Goal: Information Seeking & Learning: Learn about a topic

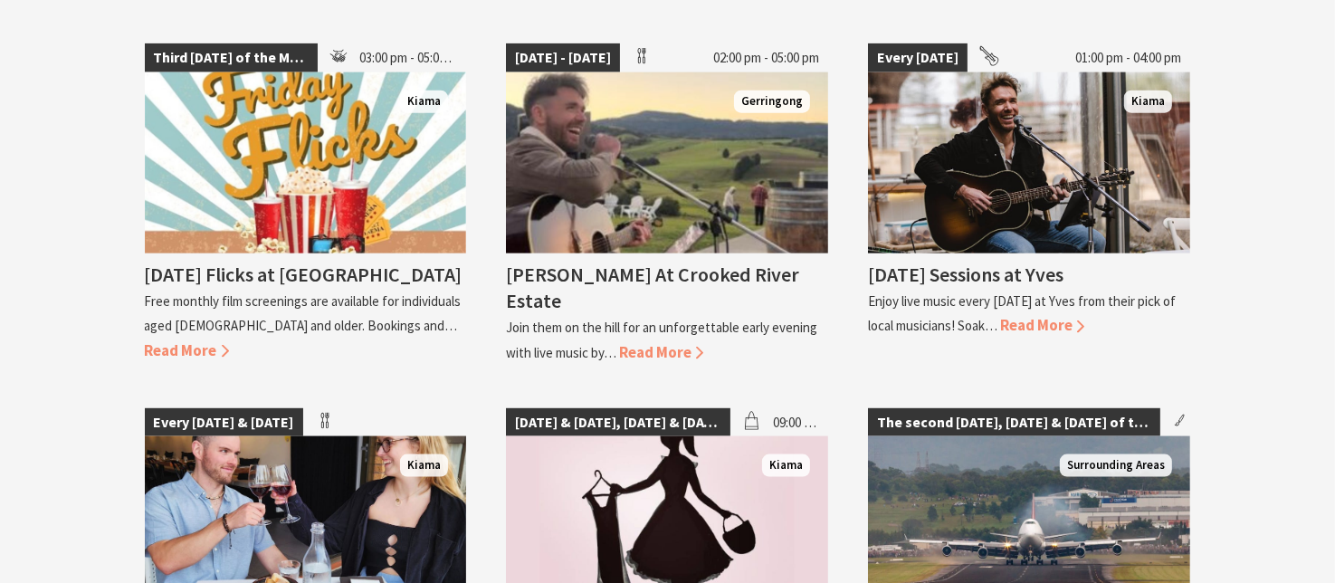
scroll to position [2439, 0]
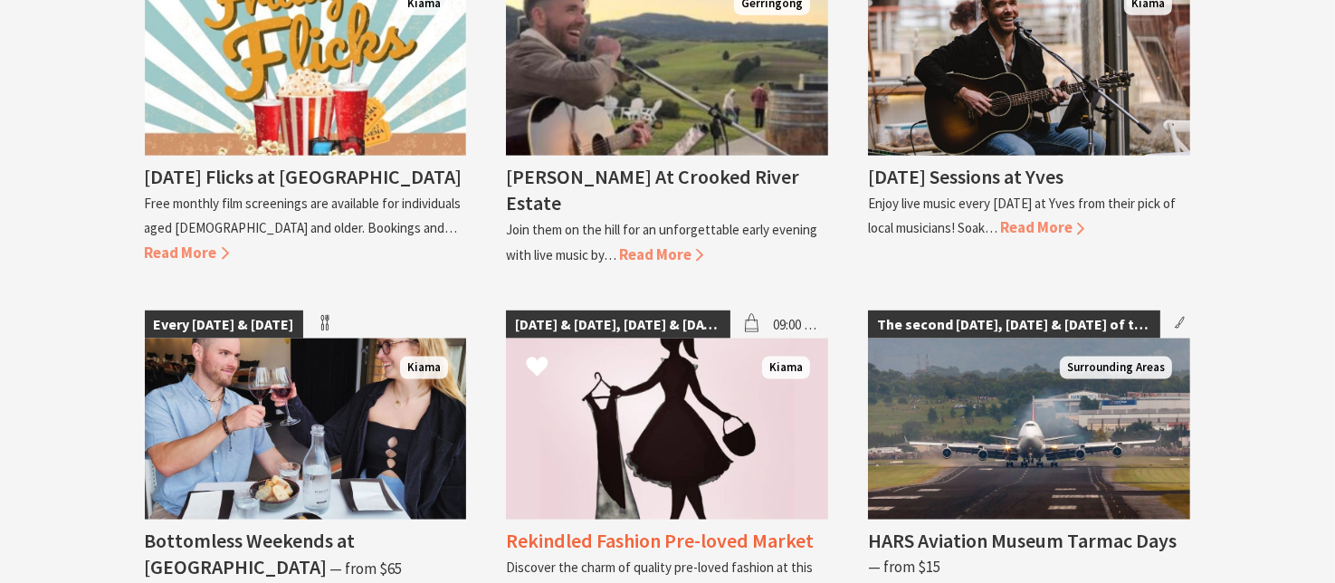
click at [672, 528] on h4 "Rekindled Fashion Pre-loved Market" at bounding box center [660, 540] width 308 height 25
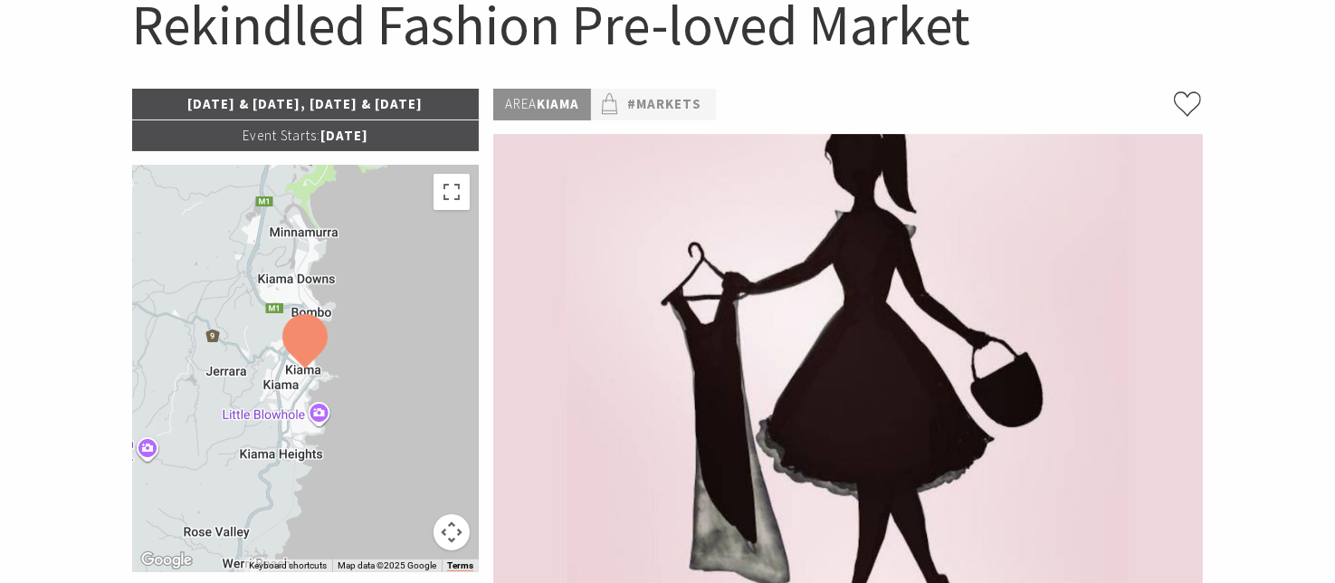
scroll to position [181, 0]
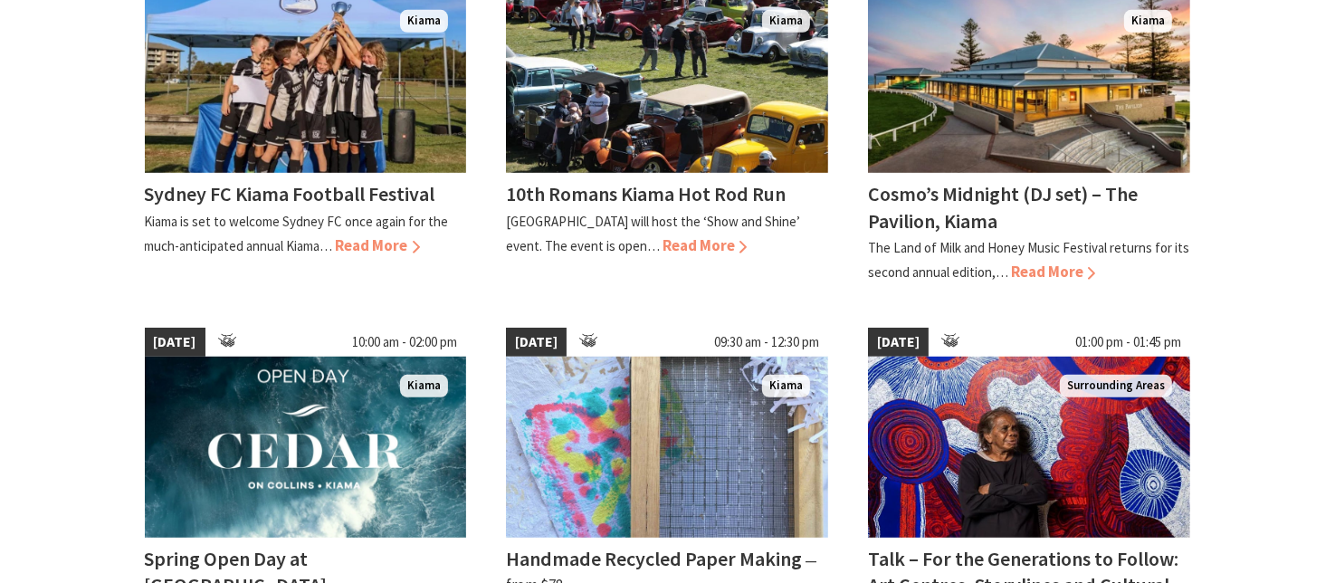
scroll to position [720, 0]
